Goal: Task Accomplishment & Management: Manage account settings

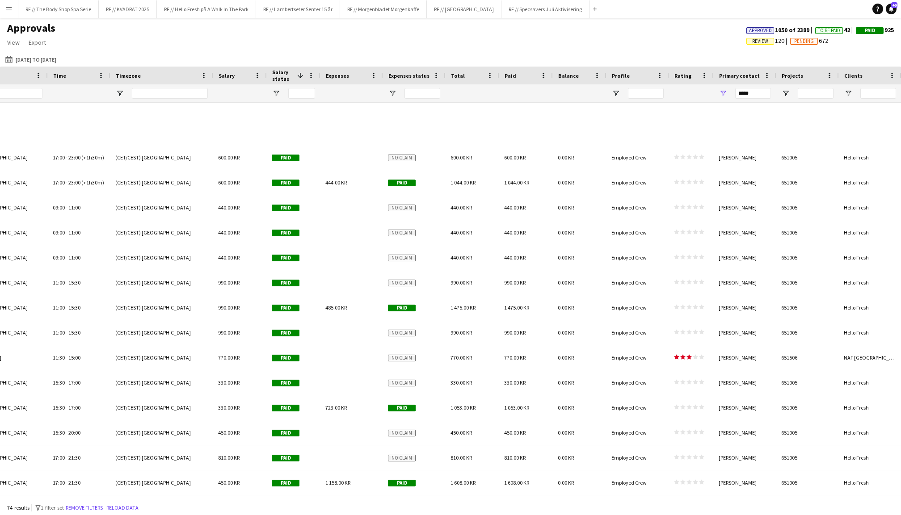
scroll to position [1269, 0]
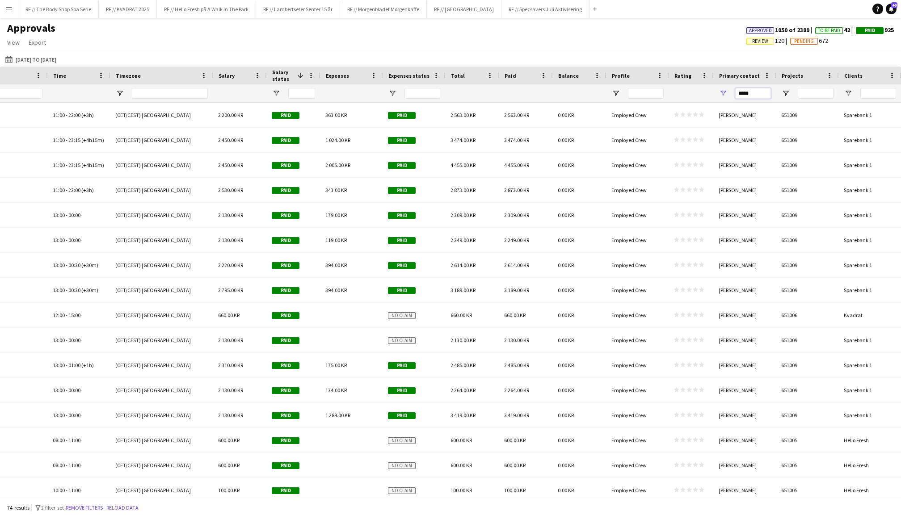
drag, startPoint x: 751, startPoint y: 97, endPoint x: 721, endPoint y: 93, distance: 31.0
click at [721, 93] on div "*****" at bounding box center [745, 93] width 63 height 18
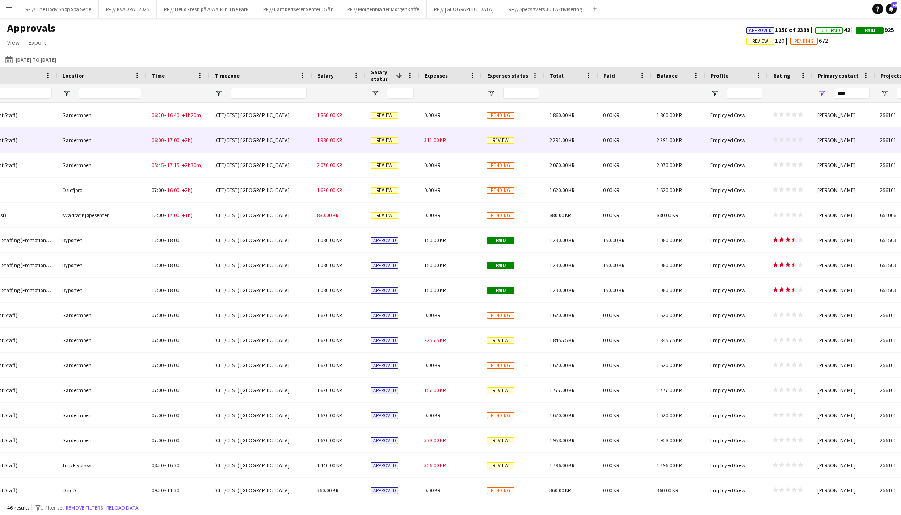
click at [443, 139] on span "311.00 KR" at bounding box center [434, 140] width 21 height 7
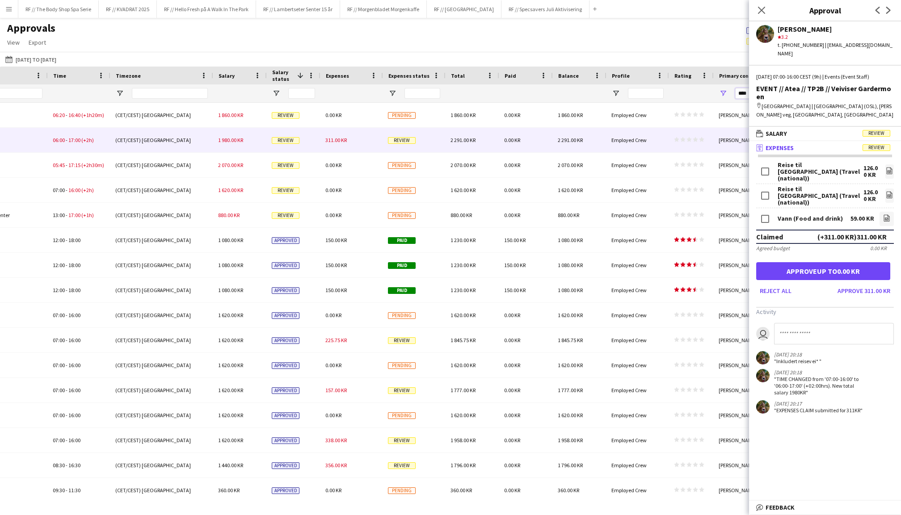
click at [739, 91] on input "****" at bounding box center [753, 93] width 36 height 11
click at [743, 93] on input "****" at bounding box center [753, 93] width 36 height 11
click at [760, 9] on icon at bounding box center [761, 10] width 8 height 8
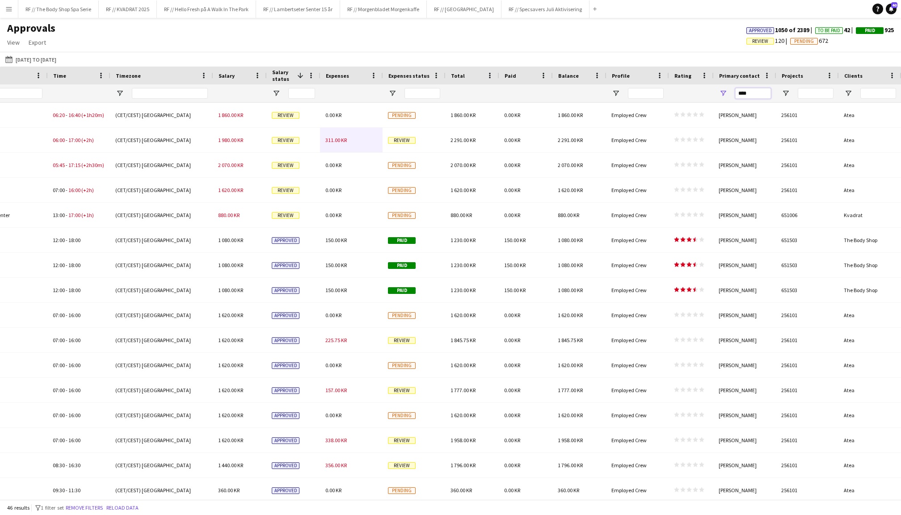
click at [760, 93] on input "****" at bounding box center [753, 93] width 36 height 11
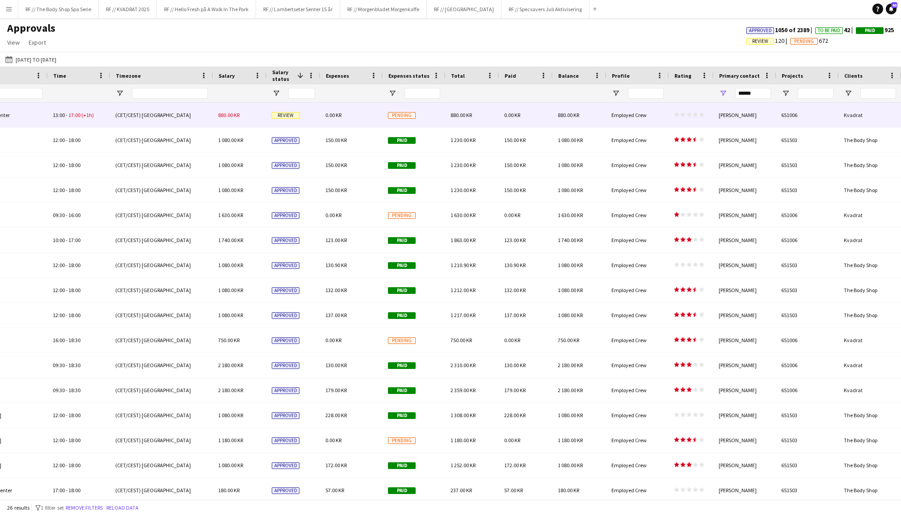
click at [279, 111] on div "Review" at bounding box center [293, 115] width 54 height 25
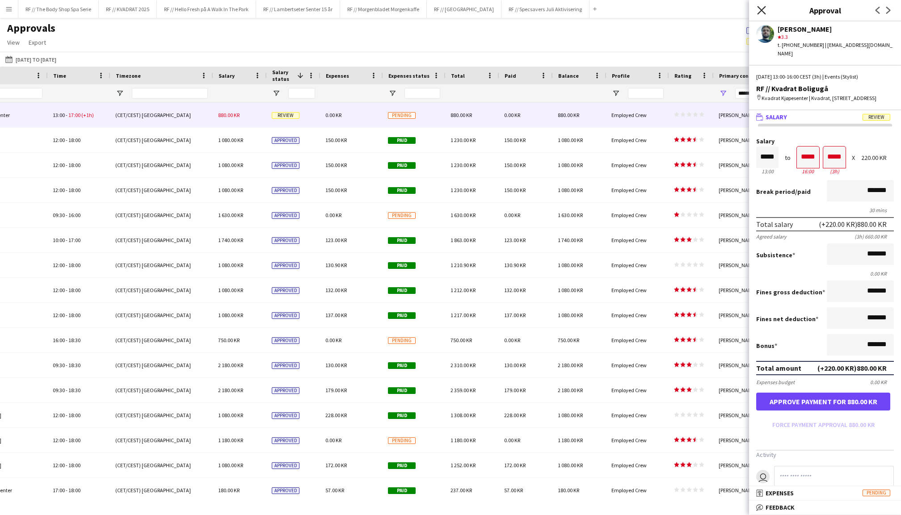
click at [760, 11] on icon "Close pop-in" at bounding box center [761, 10] width 8 height 8
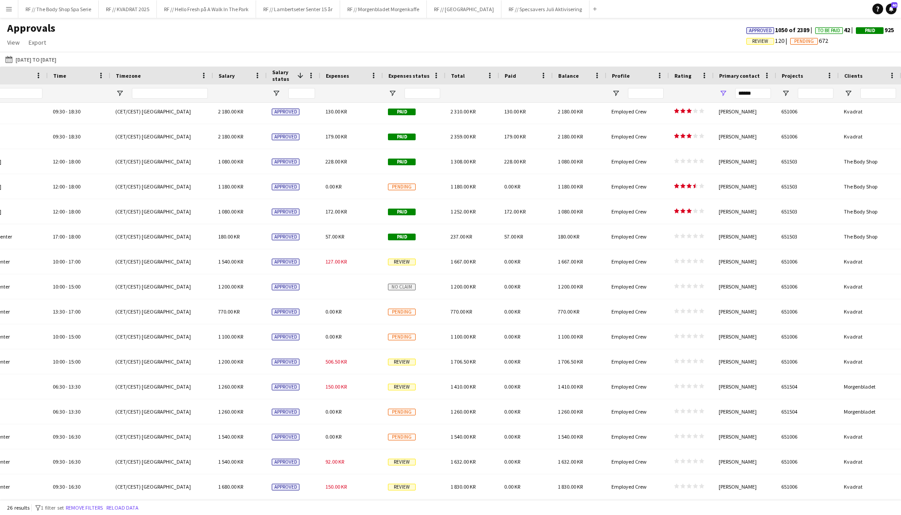
click at [407, 69] on div "Expenses status" at bounding box center [408, 75] width 41 height 13
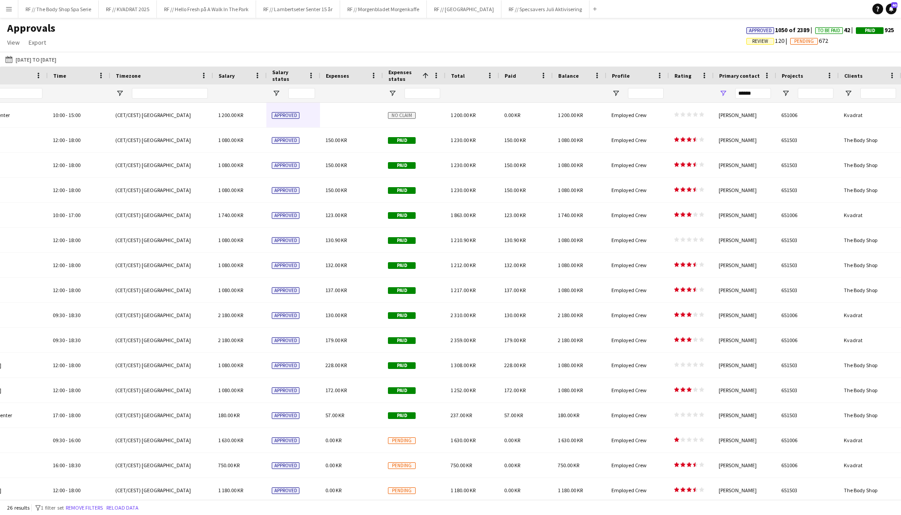
click at [402, 69] on span "Expenses status" at bounding box center [403, 75] width 30 height 13
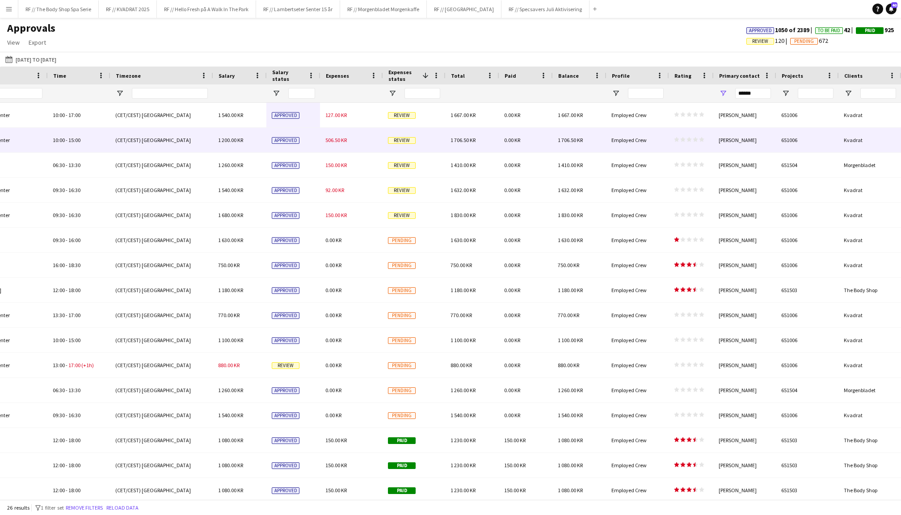
click at [345, 137] on span "506.50 KR" at bounding box center [335, 140] width 21 height 7
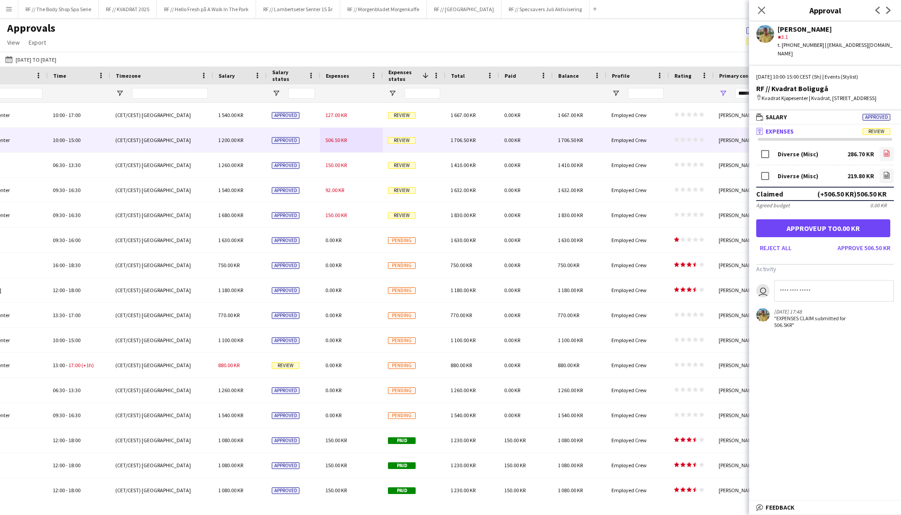
click at [883, 150] on icon "file-image" at bounding box center [886, 153] width 7 height 7
click at [889, 177] on app-icon "file-image" at bounding box center [886, 176] width 7 height 9
click at [875, 247] on button "Approve 506.50 KR" at bounding box center [864, 248] width 60 height 14
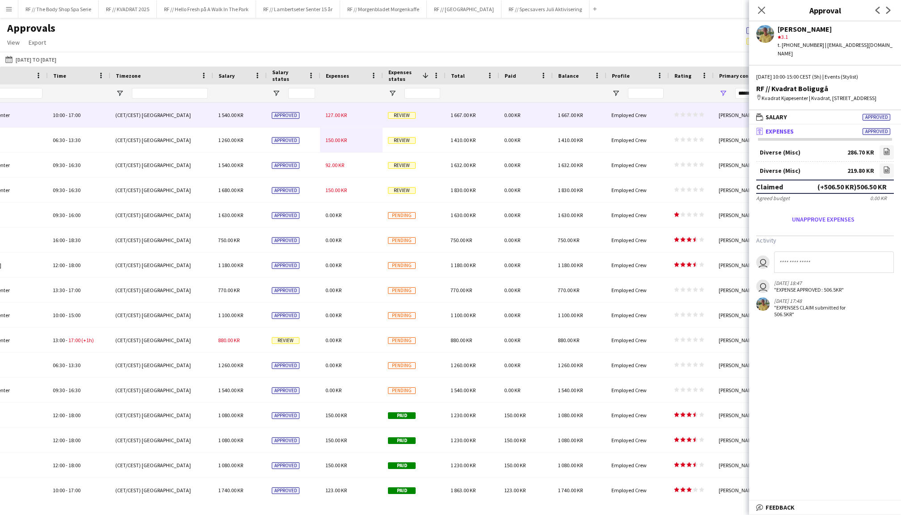
click at [353, 116] on div "127.00 KR" at bounding box center [351, 115] width 63 height 25
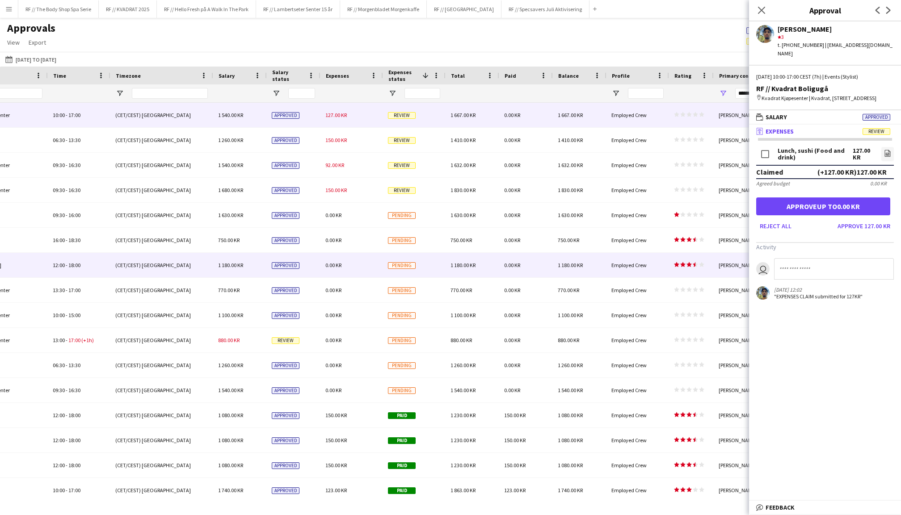
scroll to position [0, 0]
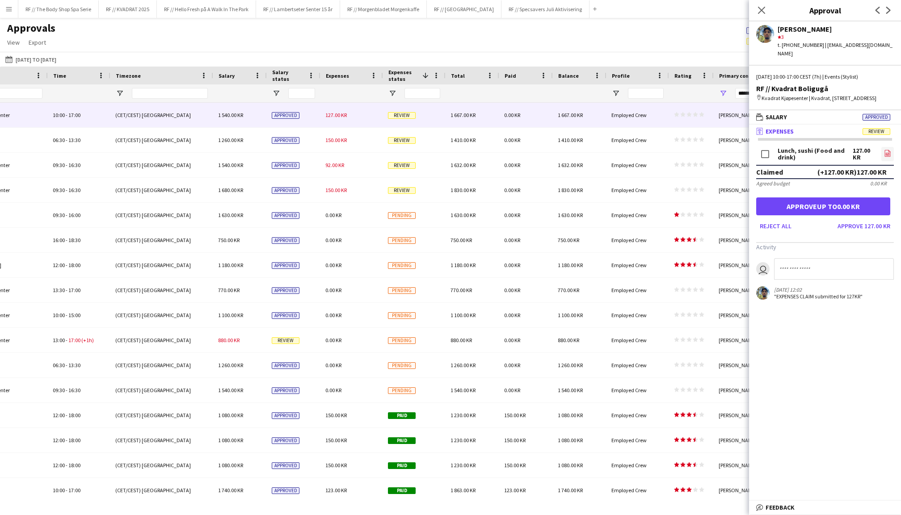
click at [886, 150] on icon "file-image" at bounding box center [887, 153] width 7 height 7
click at [870, 226] on button "Approve 127.00 KR" at bounding box center [864, 226] width 60 height 14
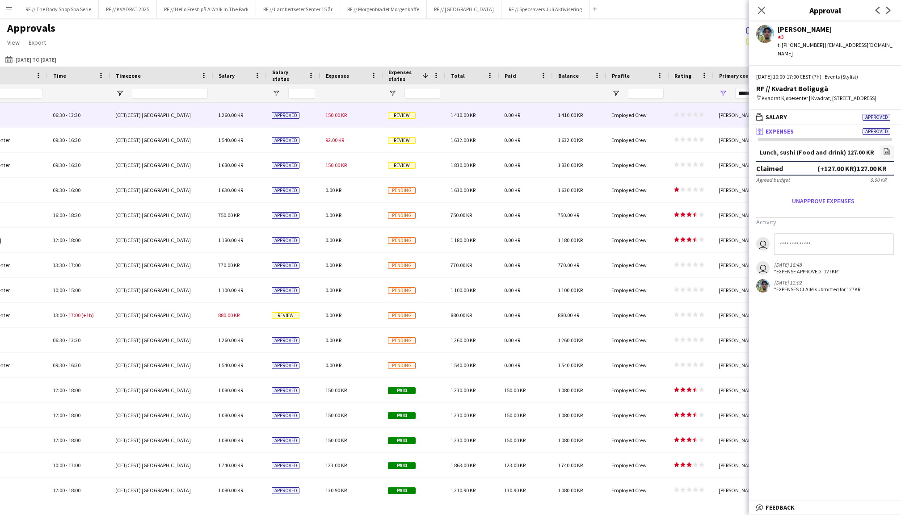
click at [341, 117] on span "150.00 KR" at bounding box center [335, 115] width 21 height 7
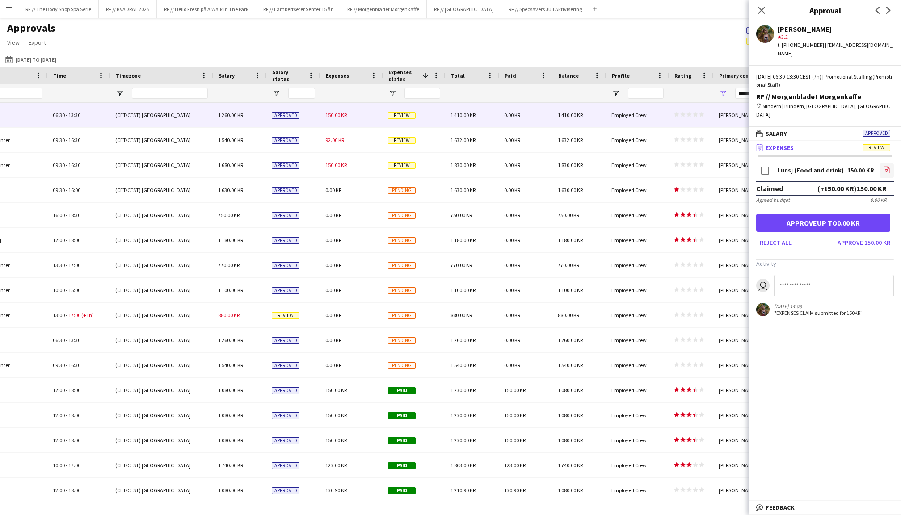
click at [887, 166] on icon "file-image" at bounding box center [886, 169] width 7 height 7
click at [873, 235] on button "Approve 150.00 KR" at bounding box center [864, 242] width 60 height 14
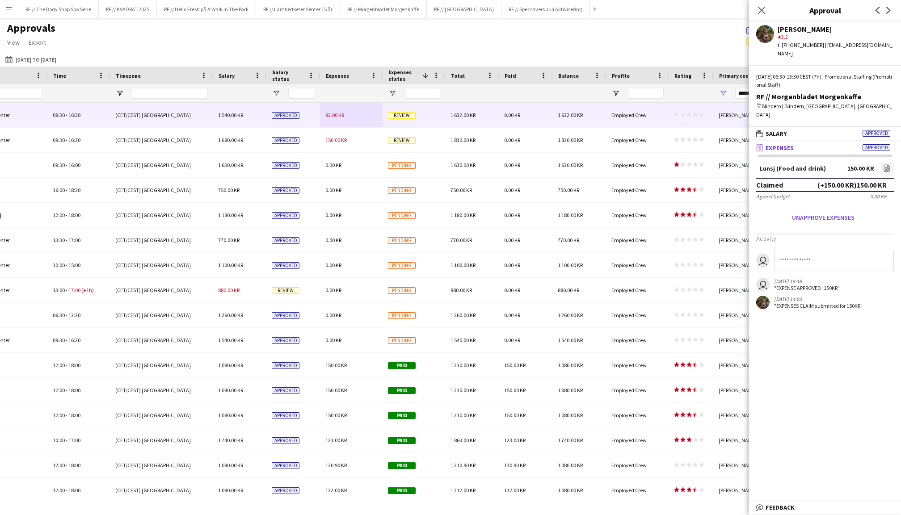
click at [338, 117] on span "92.00 KR" at bounding box center [334, 115] width 19 height 7
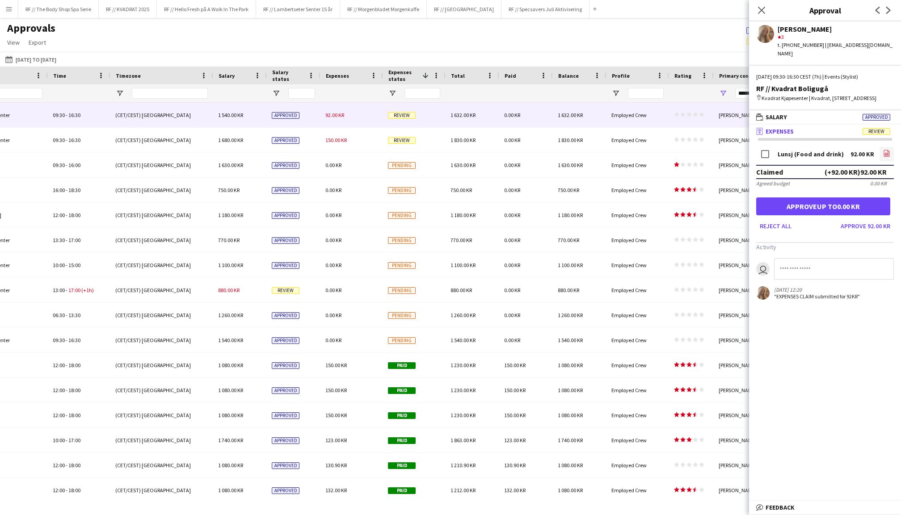
click at [887, 157] on icon "file-image" at bounding box center [886, 153] width 7 height 7
click at [869, 231] on button "Approve 92.00 KR" at bounding box center [865, 226] width 57 height 14
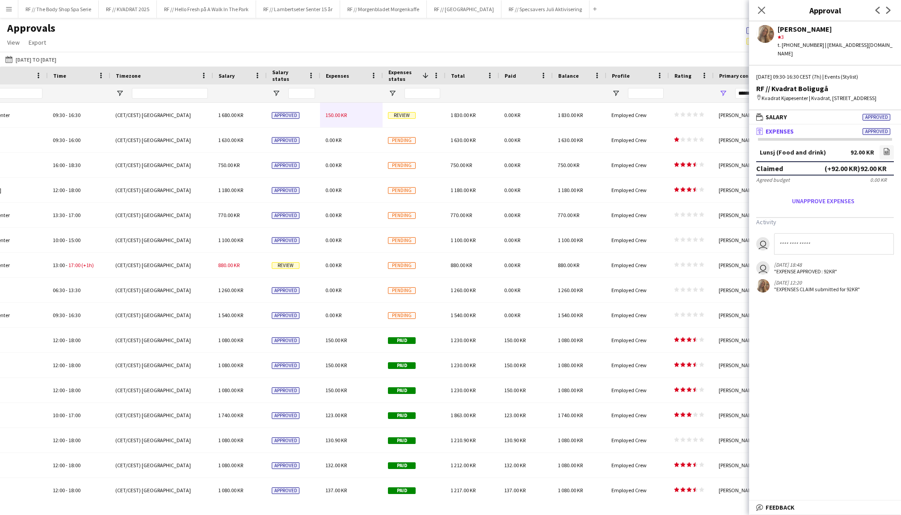
click at [338, 118] on div "150.00 KR" at bounding box center [351, 115] width 63 height 25
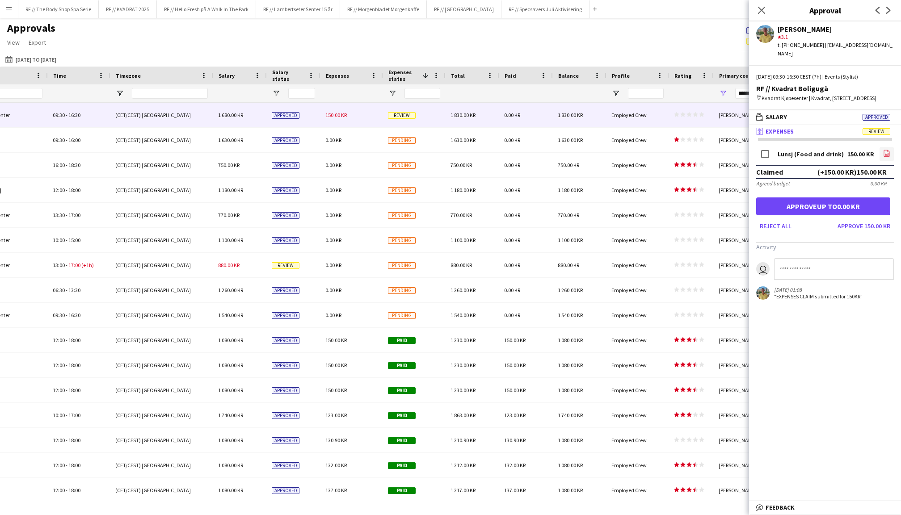
click at [885, 153] on icon at bounding box center [887, 154] width 4 height 3
click at [861, 222] on button "Approve 150.00 KR" at bounding box center [864, 226] width 60 height 14
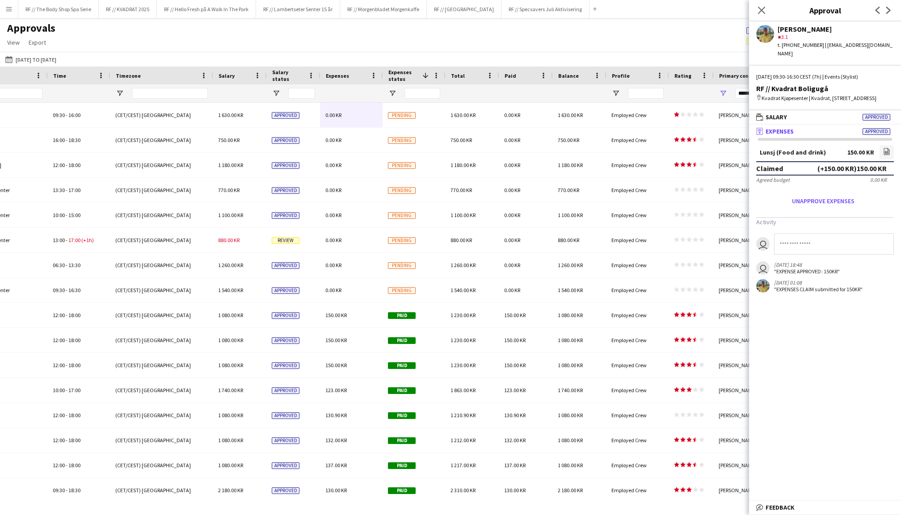
click at [339, 74] on span "Expenses" at bounding box center [337, 75] width 23 height 7
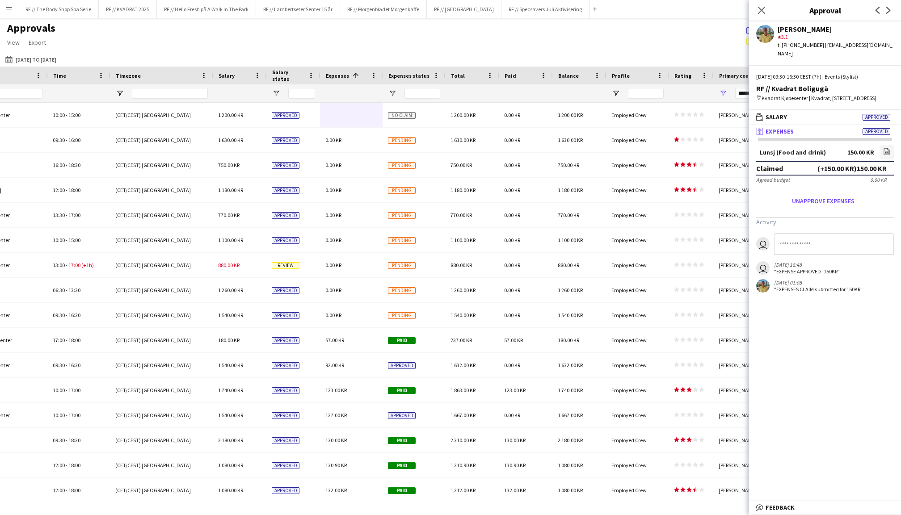
click at [339, 74] on span "Expenses" at bounding box center [337, 75] width 23 height 7
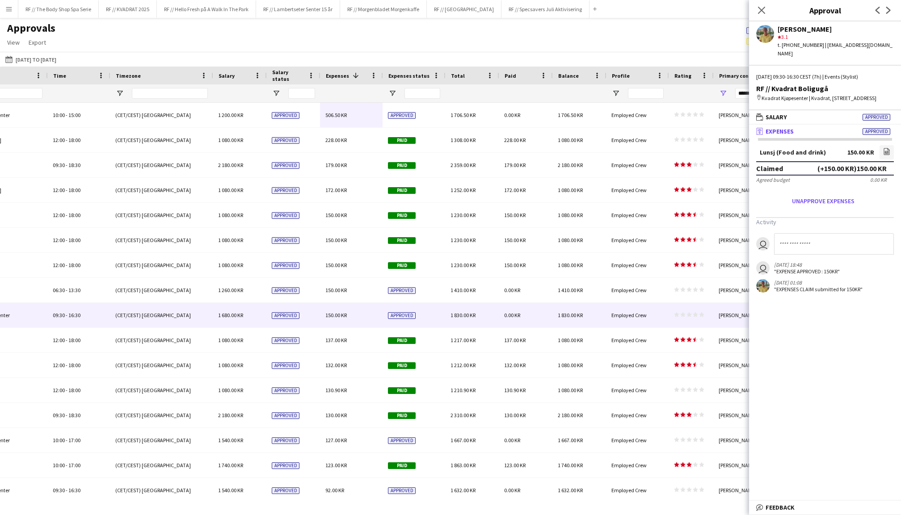
click at [287, 74] on span "Salary status" at bounding box center [288, 75] width 32 height 13
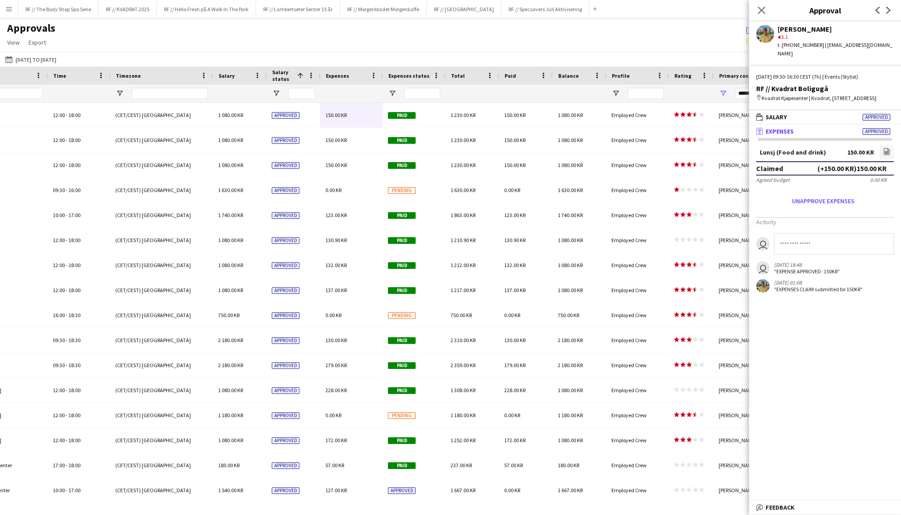
click at [287, 74] on span "Salary status" at bounding box center [282, 75] width 21 height 13
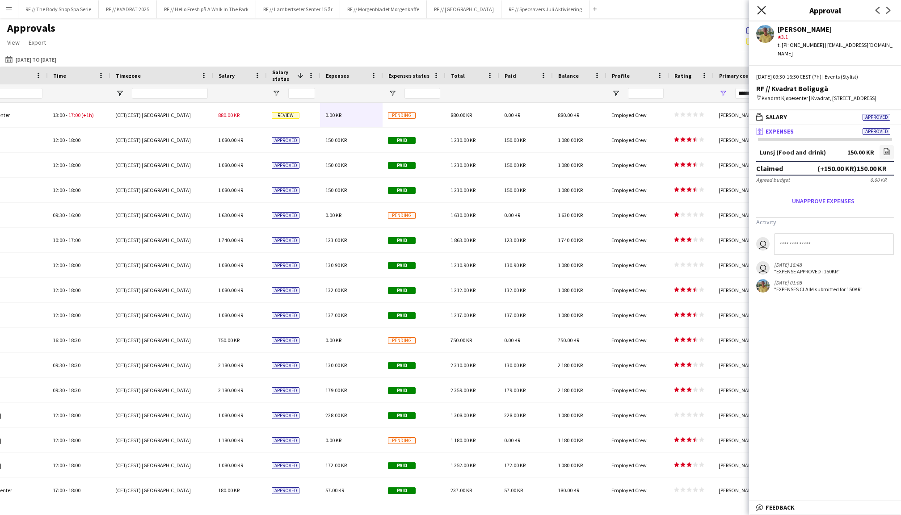
click at [760, 7] on icon "Close pop-in" at bounding box center [761, 10] width 8 height 8
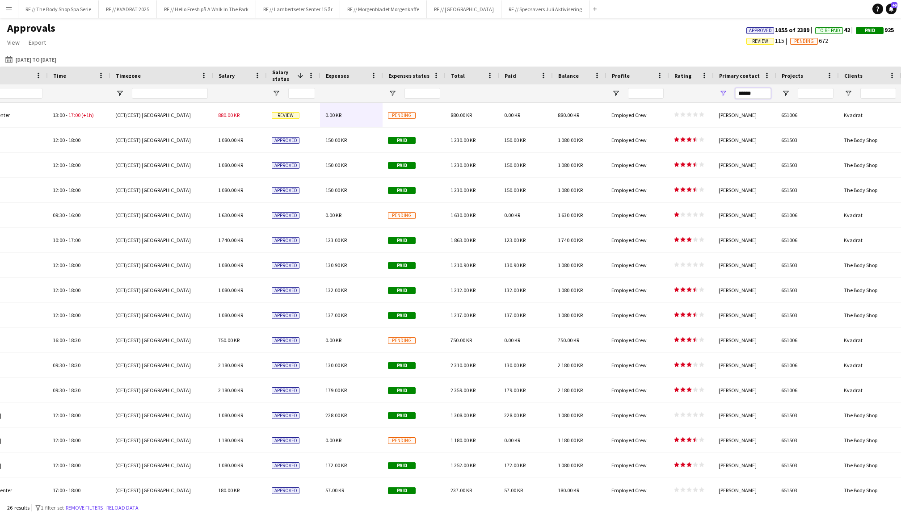
drag, startPoint x: 755, startPoint y: 92, endPoint x: 728, endPoint y: 92, distance: 27.3
click at [728, 92] on div "******" at bounding box center [745, 93] width 63 height 18
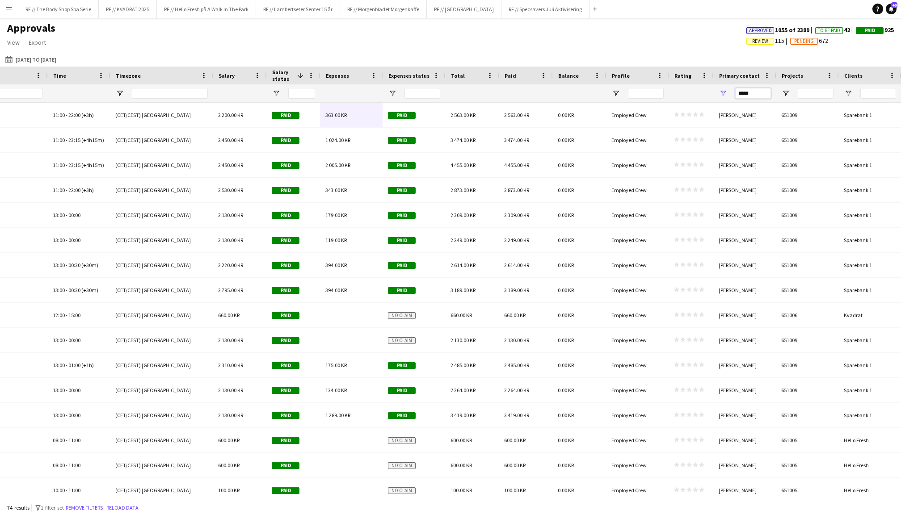
type input "*****"
click at [411, 79] on div "Expenses status" at bounding box center [408, 75] width 41 height 13
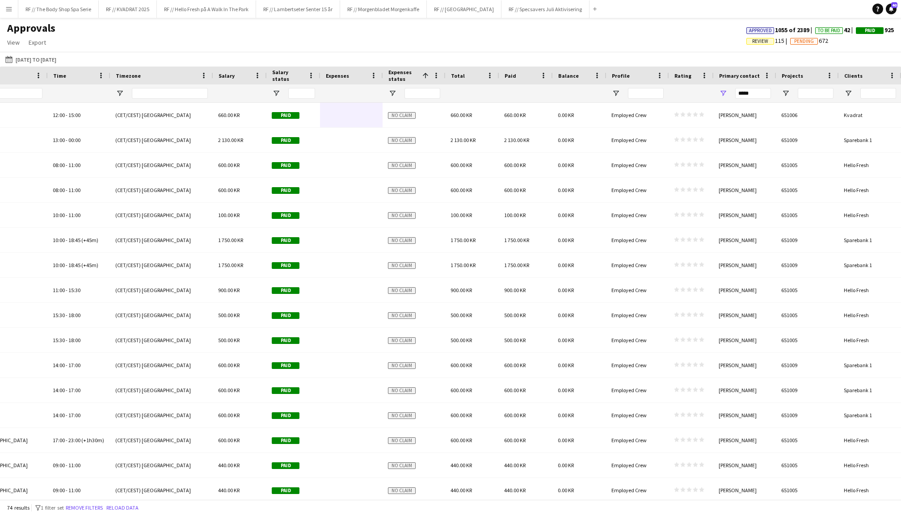
click at [411, 80] on span "Expenses status" at bounding box center [403, 75] width 30 height 13
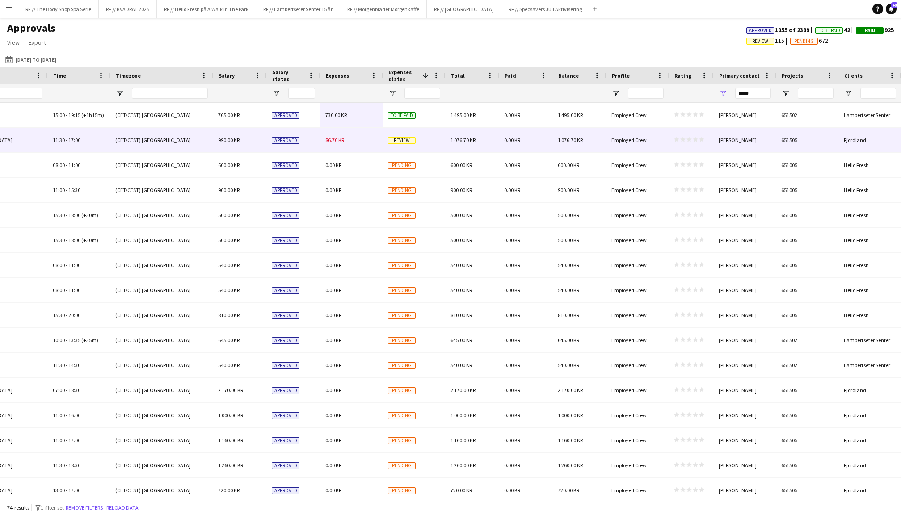
click at [348, 138] on div "86.70 KR" at bounding box center [351, 140] width 63 height 25
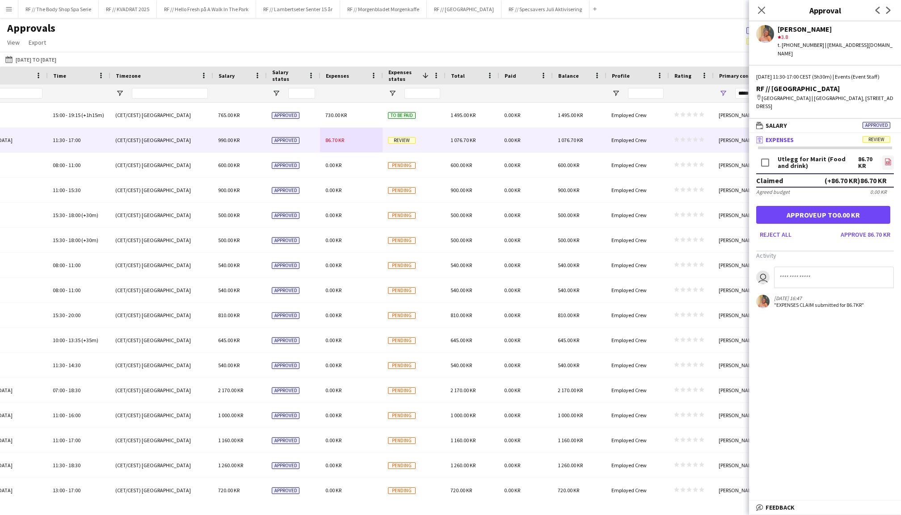
click at [890, 158] on icon "file-image" at bounding box center [887, 161] width 7 height 7
click at [878, 231] on button "Approve 86.70 KR" at bounding box center [865, 234] width 57 height 14
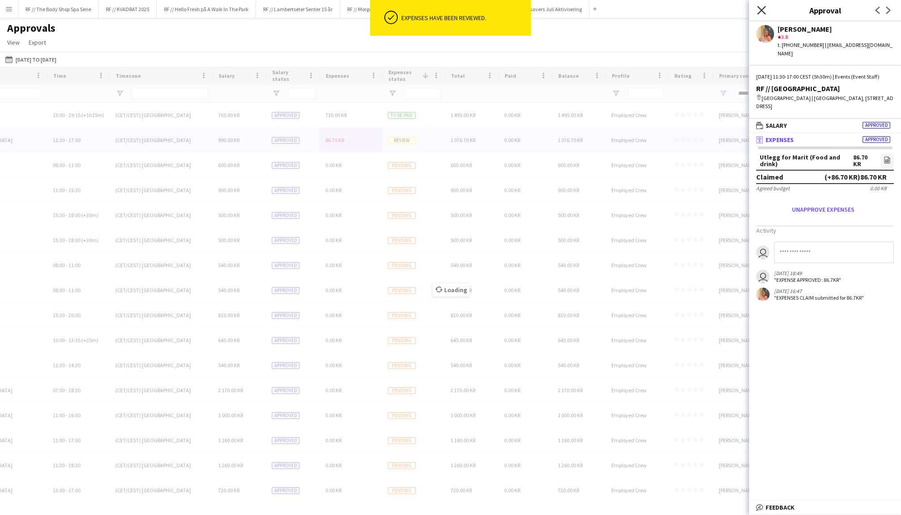
click at [760, 7] on icon "Close pop-in" at bounding box center [761, 10] width 8 height 8
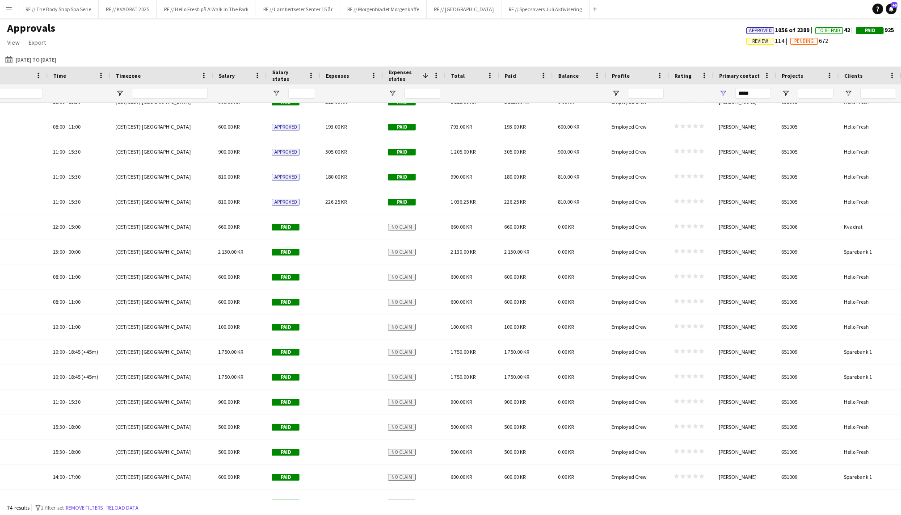
scroll to position [992, 0]
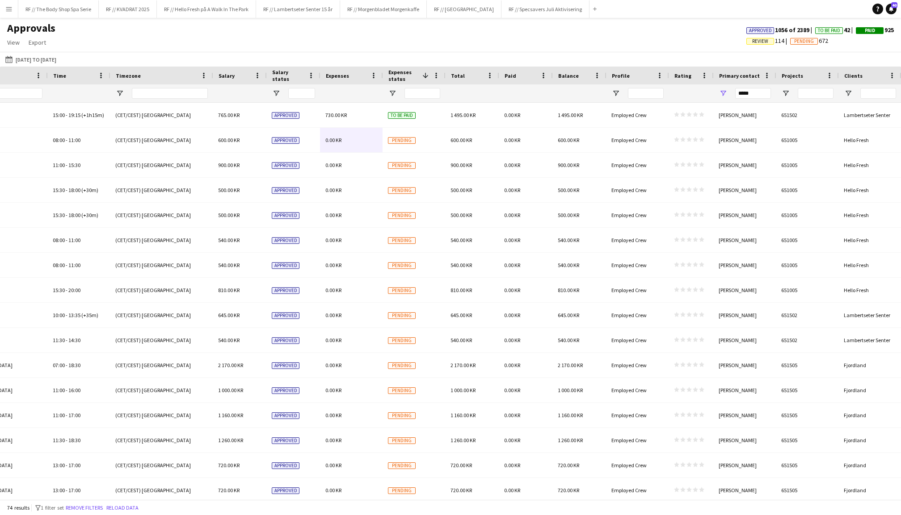
click at [410, 75] on span "Expenses status" at bounding box center [403, 75] width 30 height 13
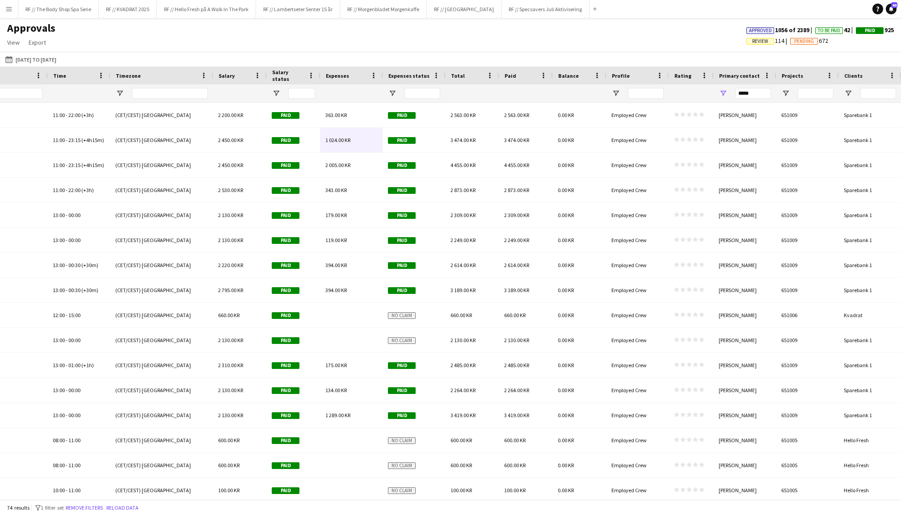
click at [410, 75] on span "Expenses status" at bounding box center [408, 75] width 41 height 7
